Goal: Information Seeking & Learning: Compare options

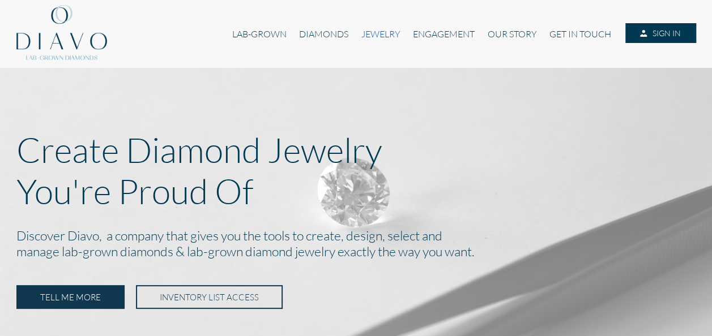
click at [377, 34] on link "JEWELRY" at bounding box center [381, 34] width 52 height 22
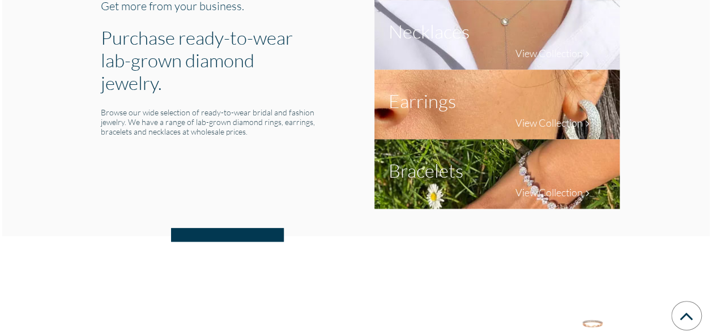
scroll to position [522, 0]
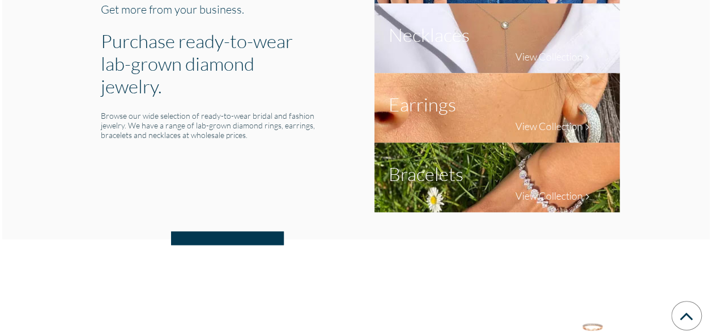
click at [525, 107] on img at bounding box center [496, 108] width 245 height 70
click at [532, 126] on h4 "View Collection" at bounding box center [548, 126] width 67 height 12
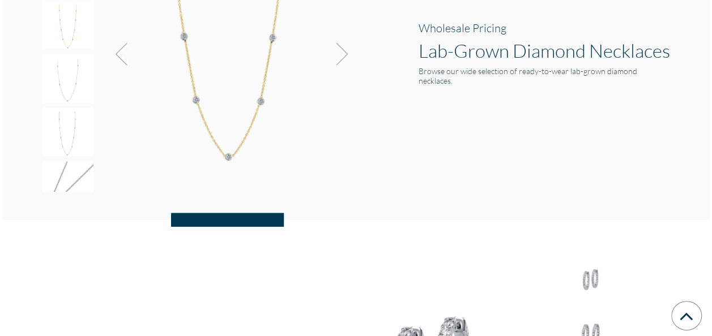
scroll to position [1469, 0]
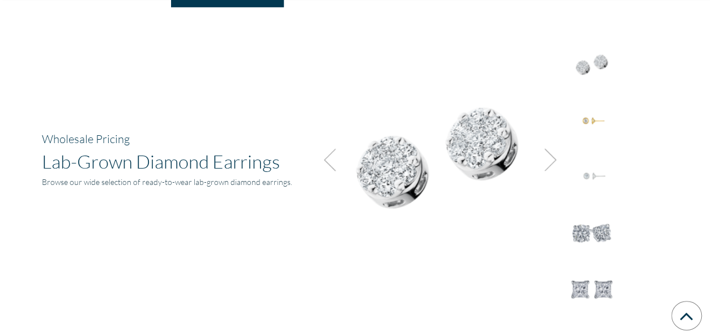
click at [595, 109] on img at bounding box center [591, 120] width 51 height 51
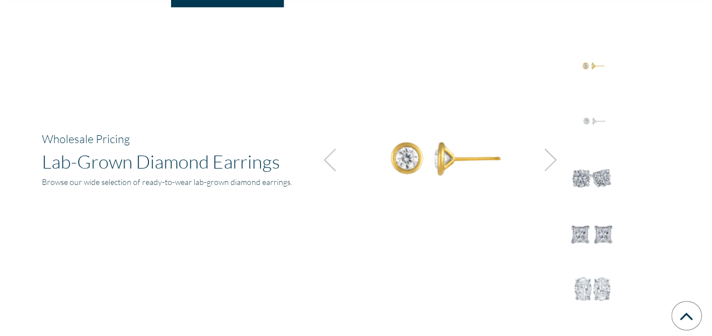
click at [591, 167] on img at bounding box center [591, 177] width 51 height 51
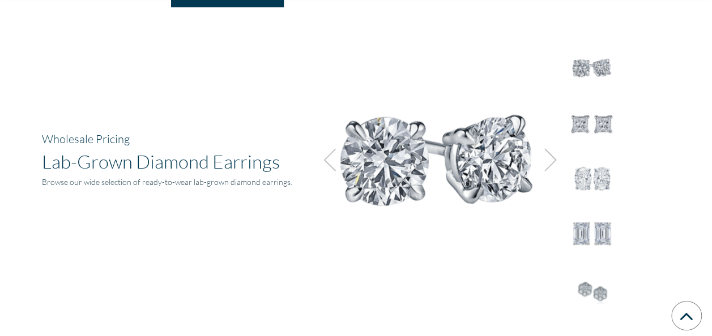
click at [592, 174] on img at bounding box center [591, 179] width 51 height 51
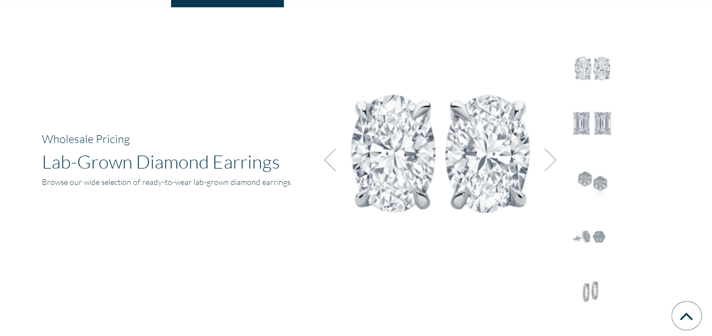
click at [595, 165] on img at bounding box center [591, 181] width 51 height 51
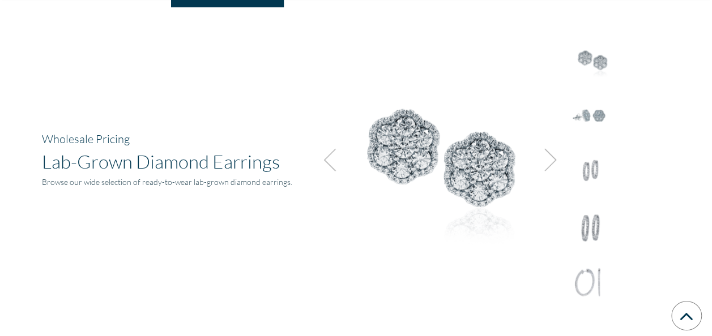
click at [594, 169] on img at bounding box center [591, 172] width 51 height 51
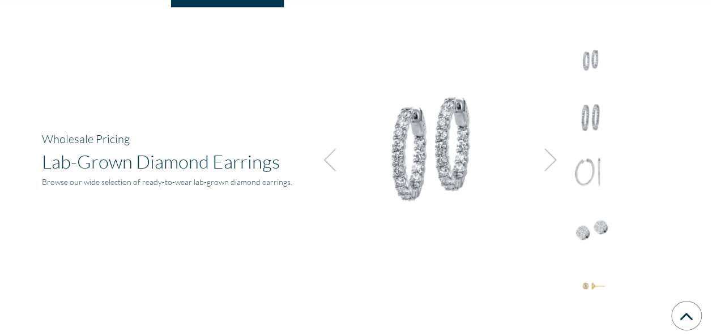
click at [594, 163] on img at bounding box center [591, 173] width 51 height 51
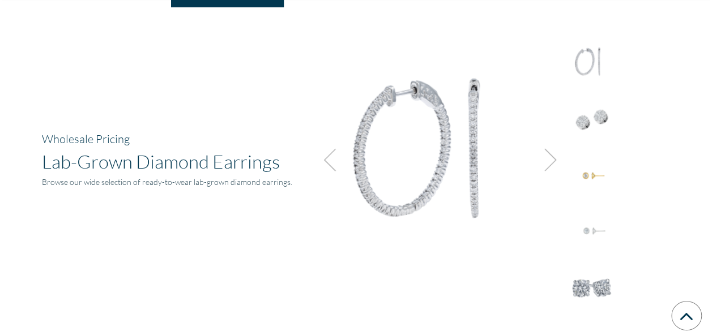
click at [585, 116] on img at bounding box center [591, 119] width 51 height 51
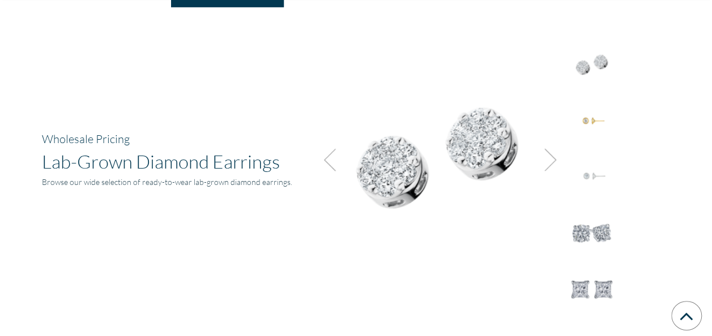
click at [589, 118] on img at bounding box center [591, 120] width 51 height 51
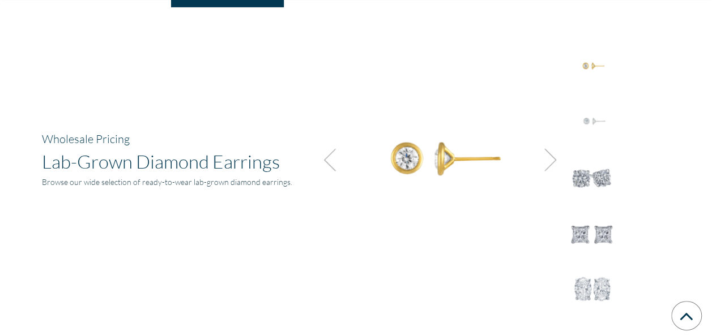
click at [590, 121] on img at bounding box center [591, 121] width 51 height 51
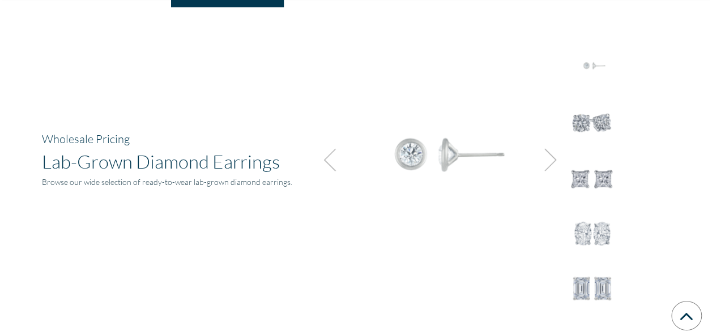
click at [590, 121] on img at bounding box center [591, 122] width 51 height 51
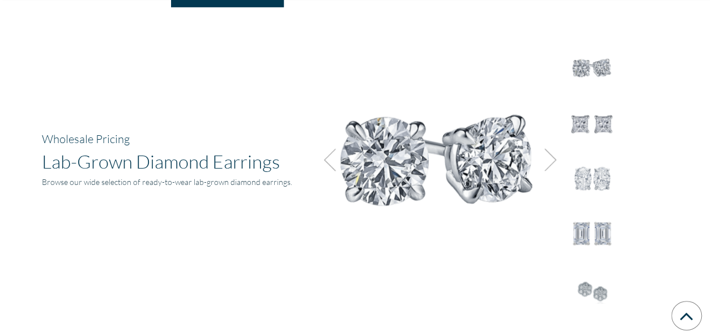
click at [589, 118] on img at bounding box center [591, 123] width 51 height 51
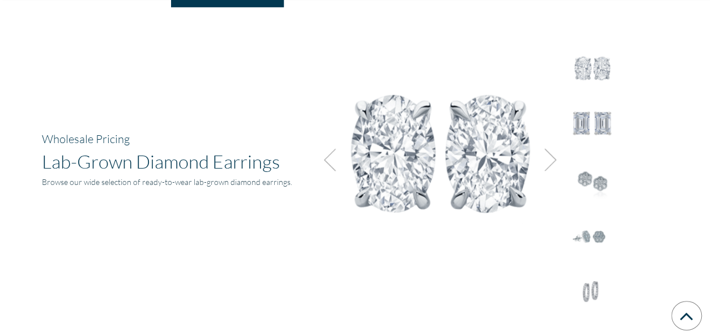
click at [586, 53] on img at bounding box center [591, 69] width 51 height 51
click at [594, 223] on img at bounding box center [591, 237] width 51 height 51
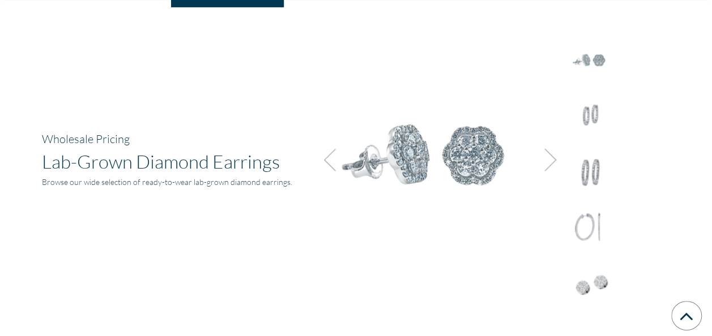
click at [587, 280] on img at bounding box center [591, 284] width 51 height 51
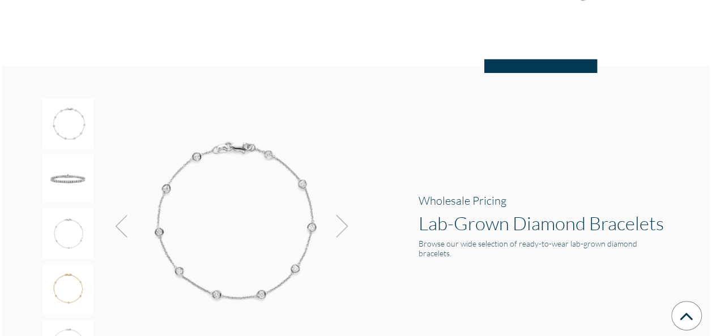
scroll to position [1820, 0]
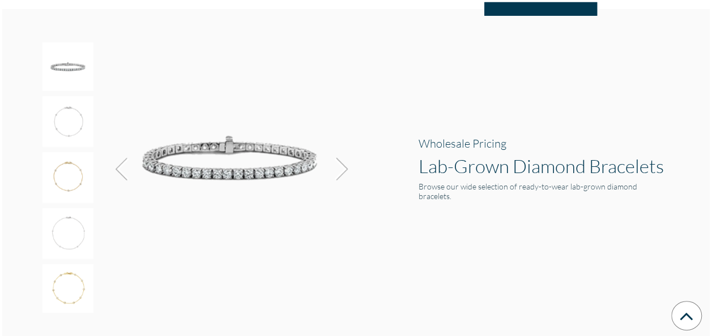
click at [342, 173] on img at bounding box center [338, 169] width 31 height 31
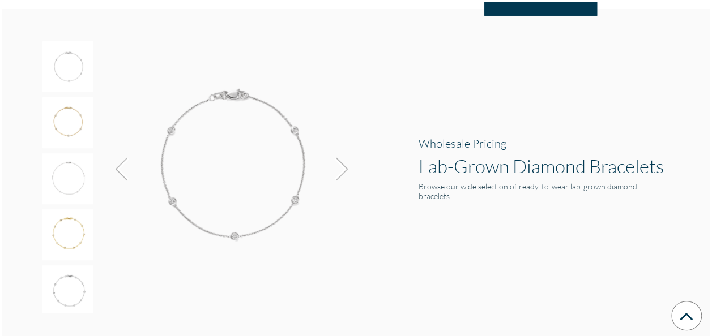
click at [342, 173] on img at bounding box center [338, 169] width 31 height 31
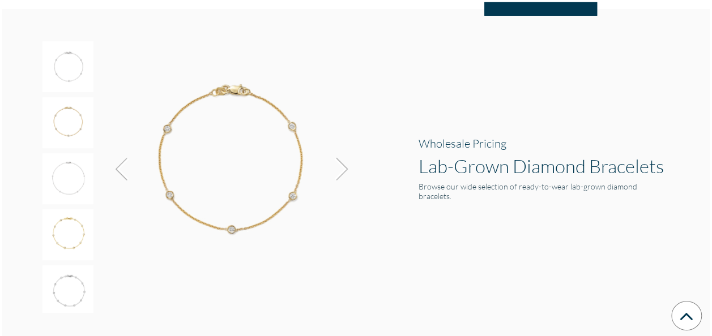
click at [342, 173] on img at bounding box center [338, 169] width 31 height 31
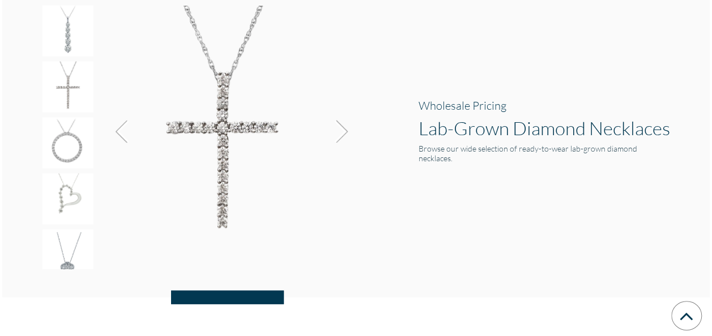
scroll to position [1155, 0]
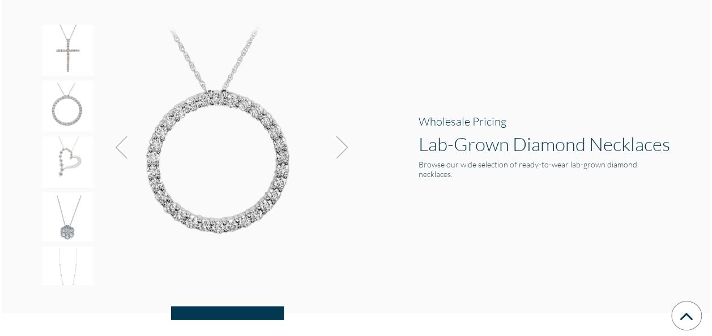
click at [343, 150] on img at bounding box center [338, 148] width 31 height 31
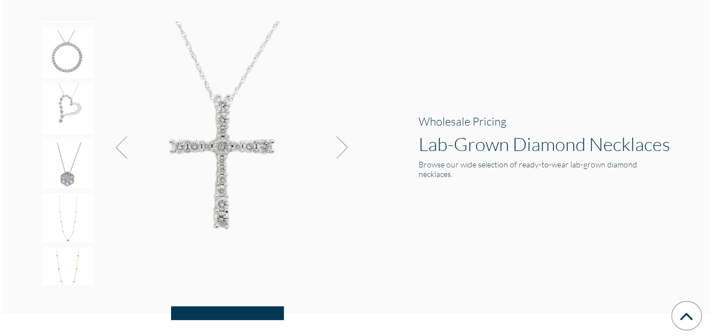
click at [343, 150] on img at bounding box center [338, 148] width 31 height 31
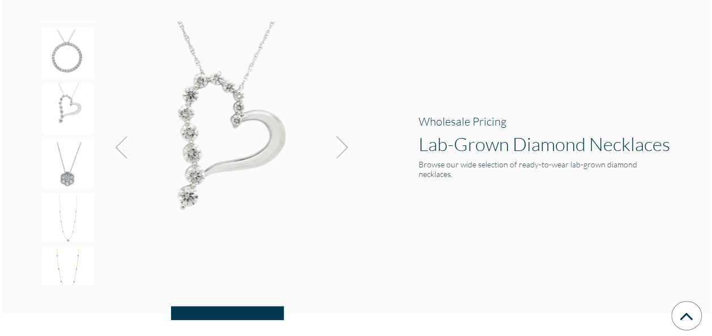
click at [343, 150] on img at bounding box center [338, 148] width 31 height 31
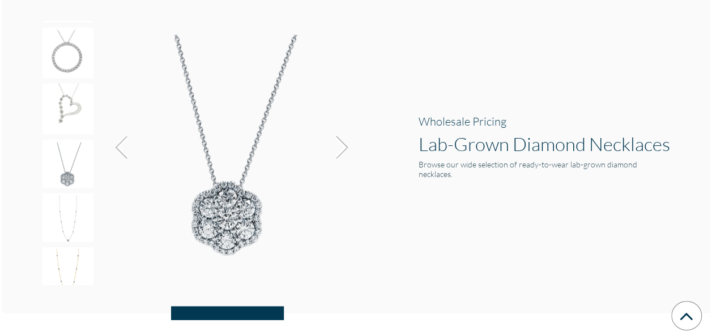
click at [343, 150] on img at bounding box center [338, 148] width 31 height 31
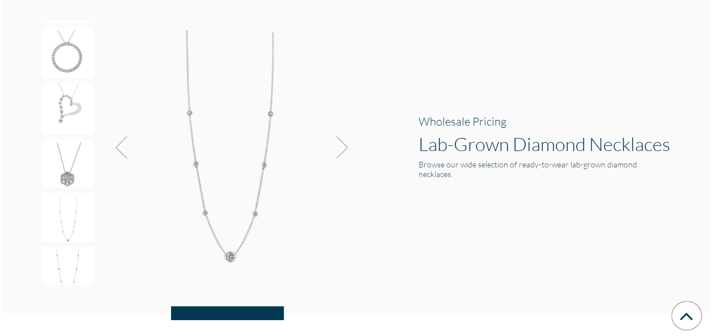
click at [343, 150] on img at bounding box center [338, 148] width 31 height 31
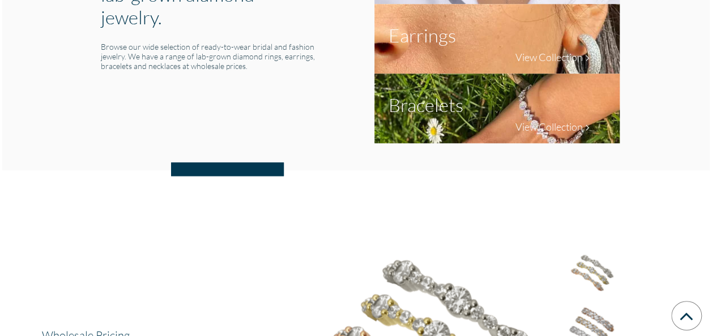
scroll to position [395, 0]
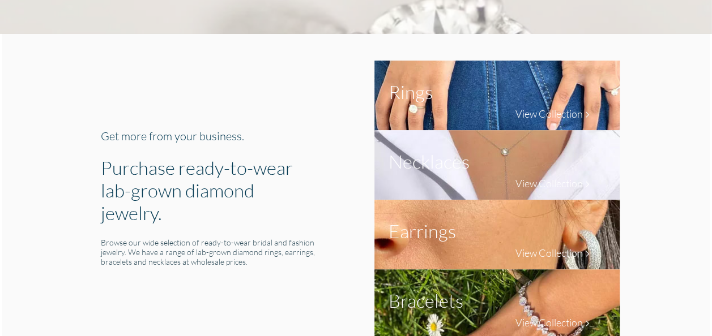
click at [569, 324] on h4 "View Collection" at bounding box center [548, 323] width 67 height 12
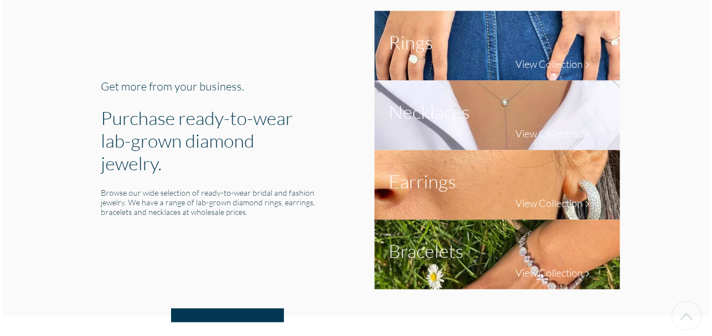
scroll to position [353, 0]
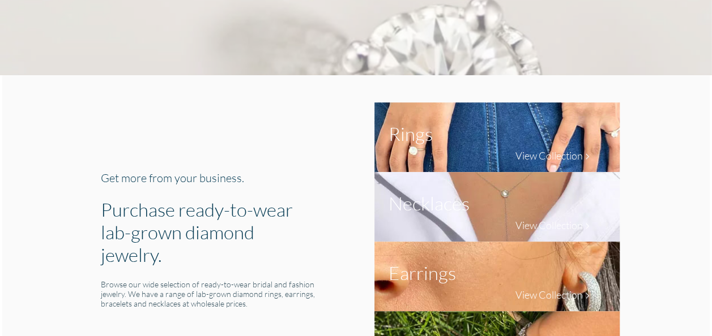
click at [552, 155] on h4 "View Collection" at bounding box center [548, 156] width 67 height 12
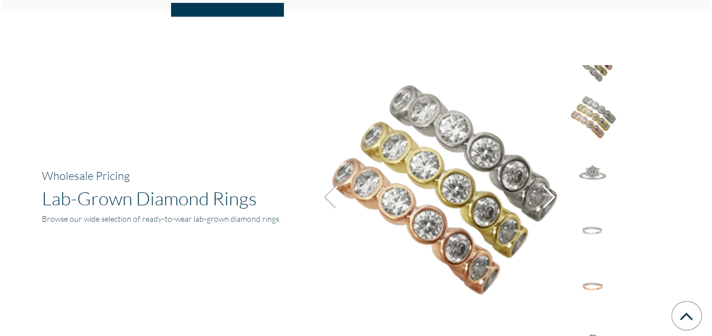
scroll to position [788, 0]
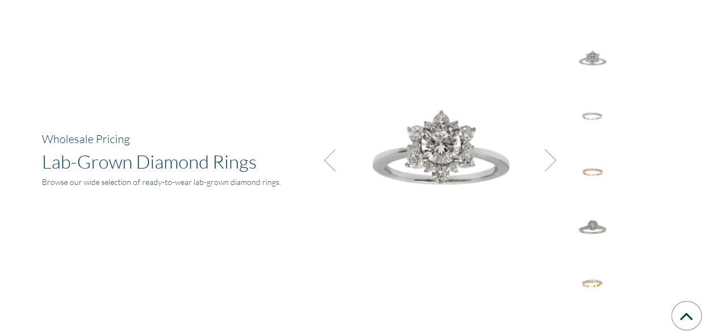
click at [552, 157] on img at bounding box center [547, 160] width 31 height 31
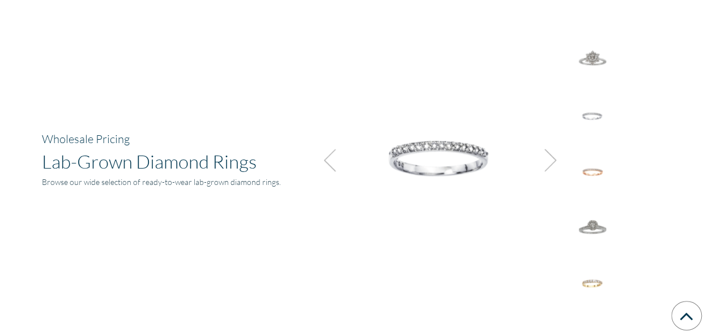
click at [552, 157] on img at bounding box center [547, 160] width 31 height 31
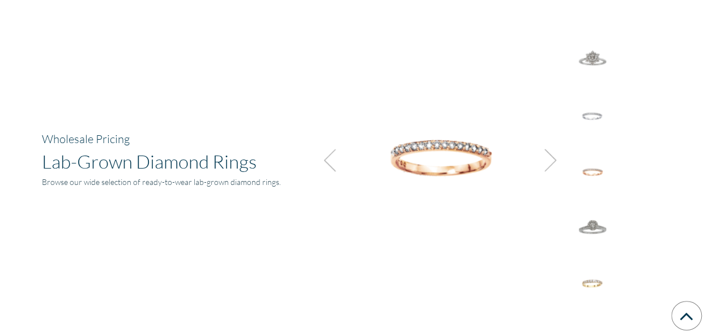
click at [552, 157] on img at bounding box center [547, 160] width 31 height 31
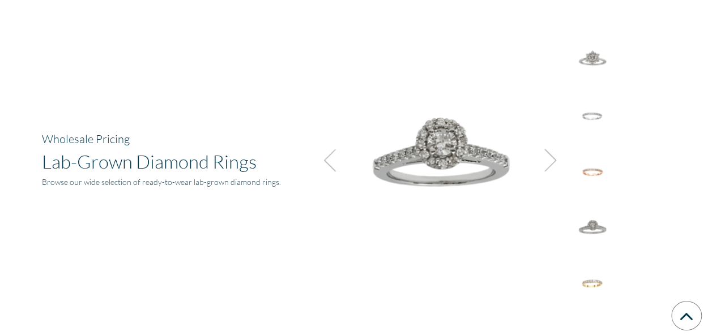
click at [552, 157] on img at bounding box center [547, 160] width 31 height 31
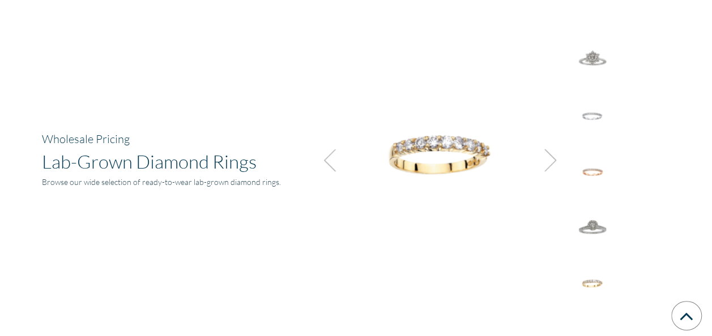
click at [552, 157] on img at bounding box center [547, 160] width 31 height 31
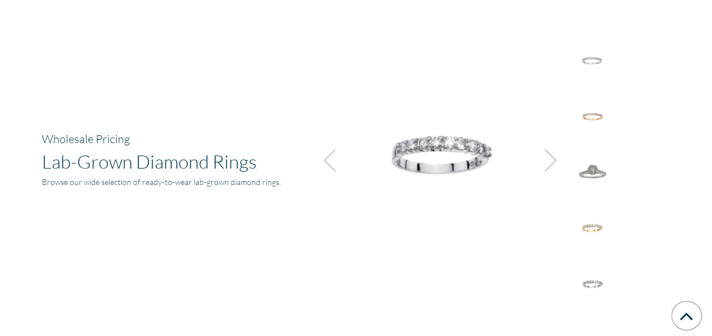
click at [552, 157] on img at bounding box center [547, 160] width 31 height 31
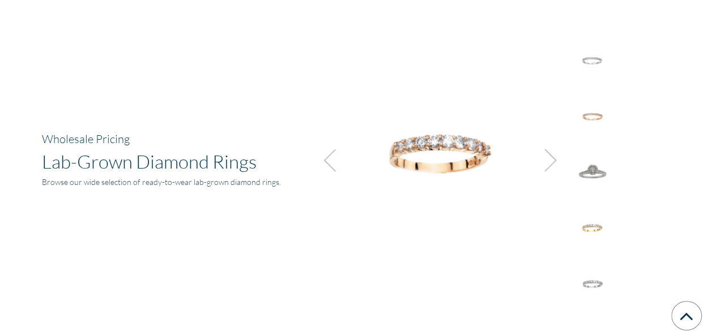
click at [552, 157] on img at bounding box center [547, 160] width 31 height 31
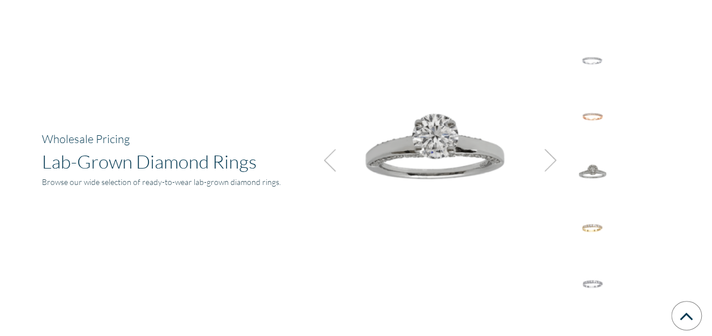
click at [552, 157] on img at bounding box center [547, 160] width 31 height 31
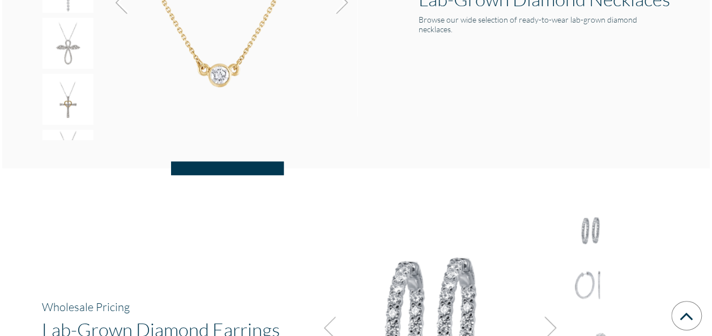
scroll to position [1469, 0]
